Goal: Task Accomplishment & Management: Use online tool/utility

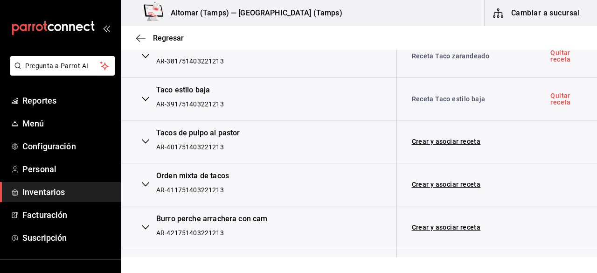
scroll to position [1651, 0]
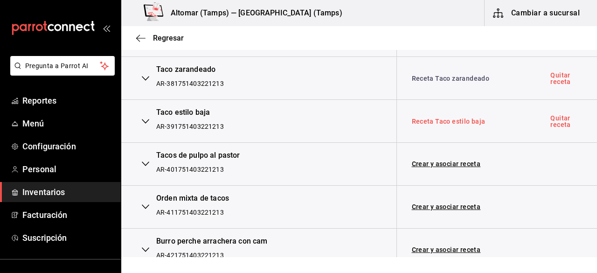
click at [434, 118] on link "Receta Taco estilo baja" at bounding box center [449, 121] width 74 height 7
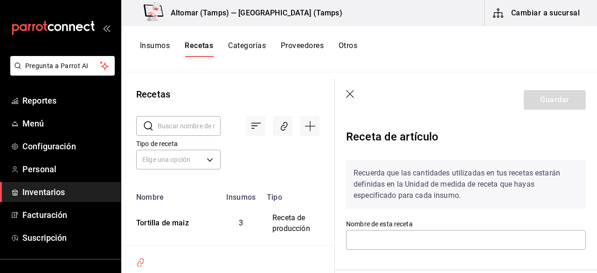
type input "Receta Taco estilo baja"
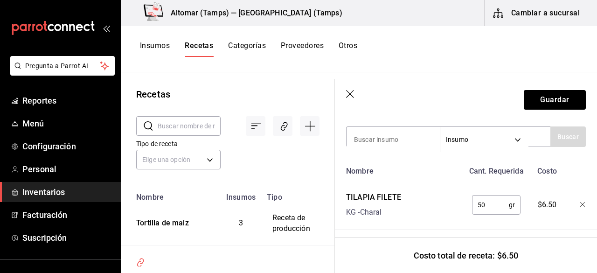
scroll to position [212, 0]
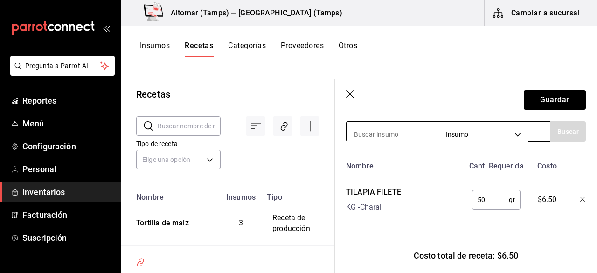
click at [420, 128] on input at bounding box center [393, 135] width 93 height 20
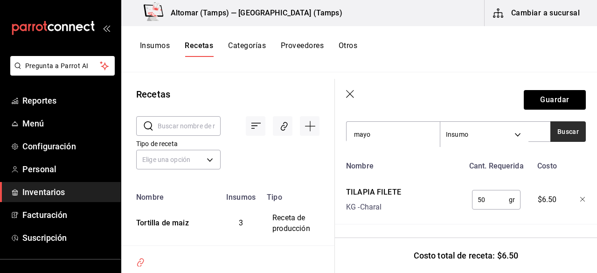
type input "mayo"
click at [570, 126] on button "Buscar" at bounding box center [568, 131] width 35 height 21
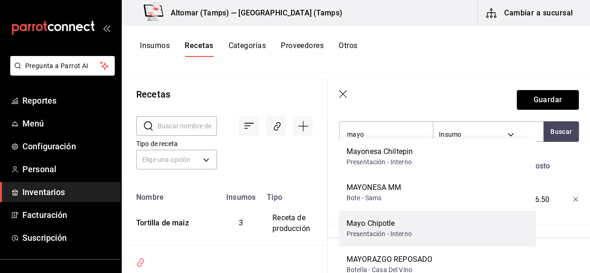
click at [430, 226] on div "Mayo Chipotle Presentación - Interno" at bounding box center [437, 229] width 197 height 36
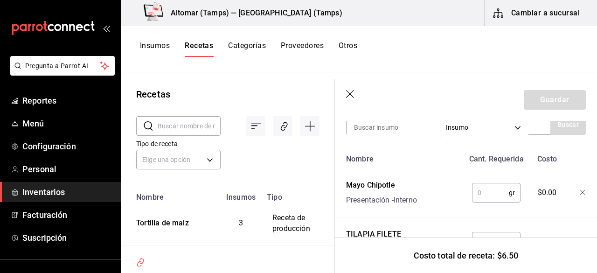
click at [478, 196] on input "text" at bounding box center [490, 192] width 37 height 19
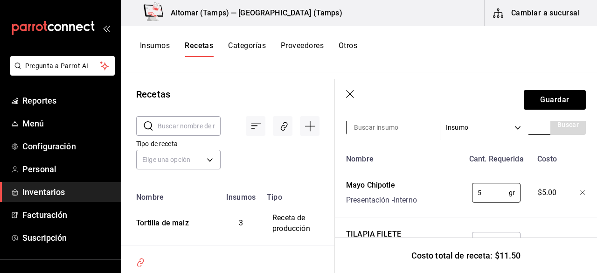
type input "5"
click at [391, 130] on input at bounding box center [393, 128] width 93 height 20
type input "torti"
click at [569, 126] on button "Buscar" at bounding box center [568, 124] width 35 height 21
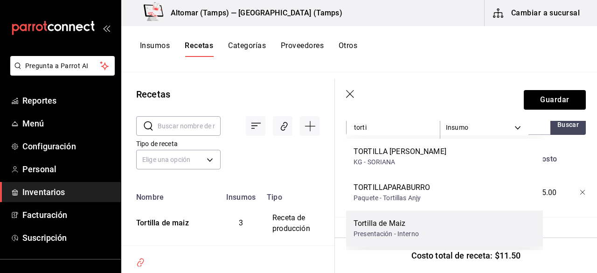
click at [415, 221] on div "Tortilla de Maiz" at bounding box center [386, 223] width 65 height 11
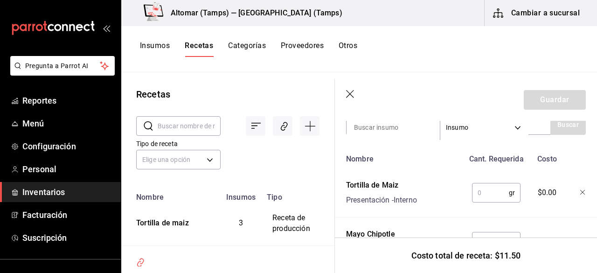
click at [484, 195] on input "text" at bounding box center [490, 192] width 37 height 19
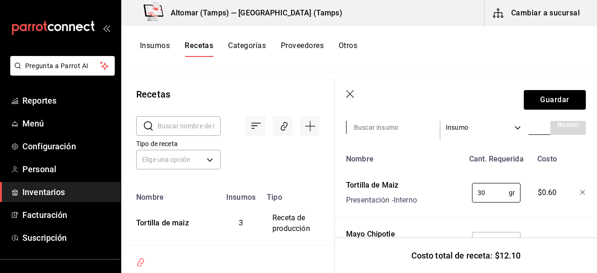
type input "30"
click at [391, 125] on input at bounding box center [393, 128] width 93 height 20
type input "tempura"
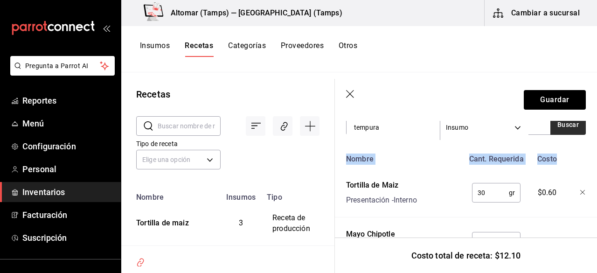
click at [552, 133] on div "Recuerda que las cantidades utilizadas en tus recetas estarán definidas en la U…" at bounding box center [466, 128] width 240 height 375
click at [552, 132] on button "Buscar" at bounding box center [568, 124] width 35 height 21
